Goal: Transaction & Acquisition: Purchase product/service

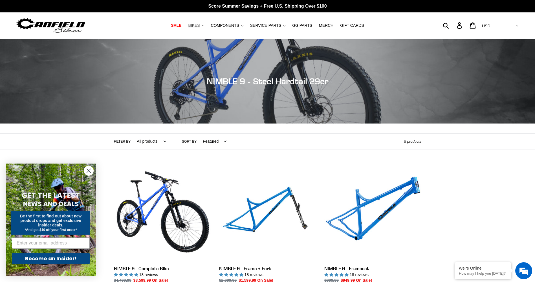
click at [200, 24] on span "BIKES" at bounding box center [194, 25] width 12 height 5
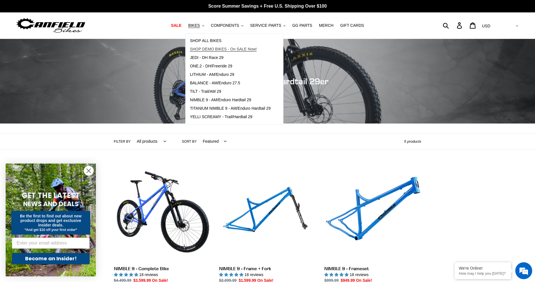
click at [222, 48] on span "SHOP DEMO BIKES - On SALE Now!" at bounding box center [223, 49] width 67 height 5
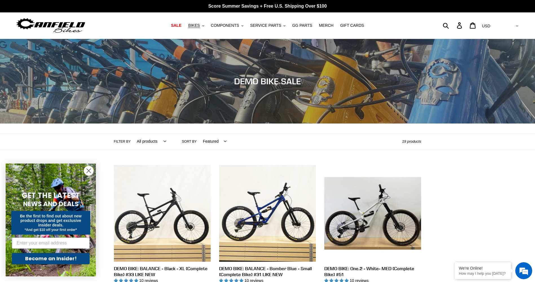
drag, startPoint x: 246, startPoint y: 227, endPoint x: 249, endPoint y: 85, distance: 142.5
click at [181, 24] on span "SALE" at bounding box center [176, 25] width 10 height 5
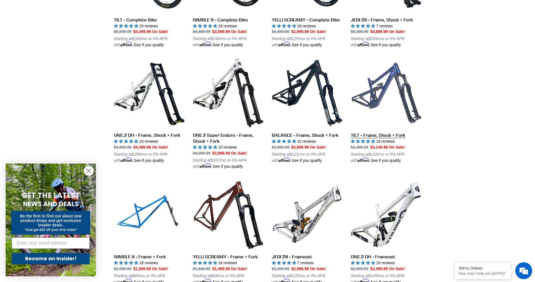
scroll to position [677, 0]
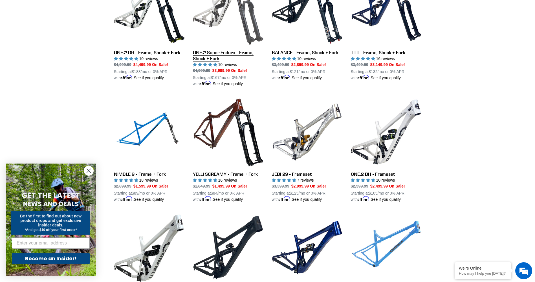
drag, startPoint x: 406, startPoint y: 214, endPoint x: 259, endPoint y: 41, distance: 227.2
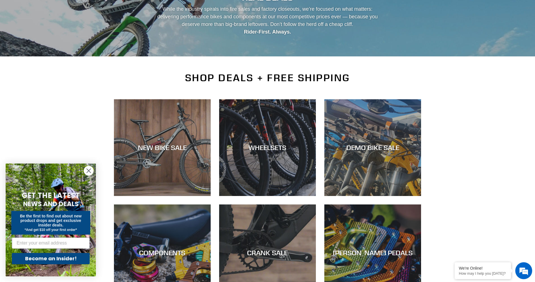
scroll to position [28, 0]
